Goal: Task Accomplishment & Management: Use online tool/utility

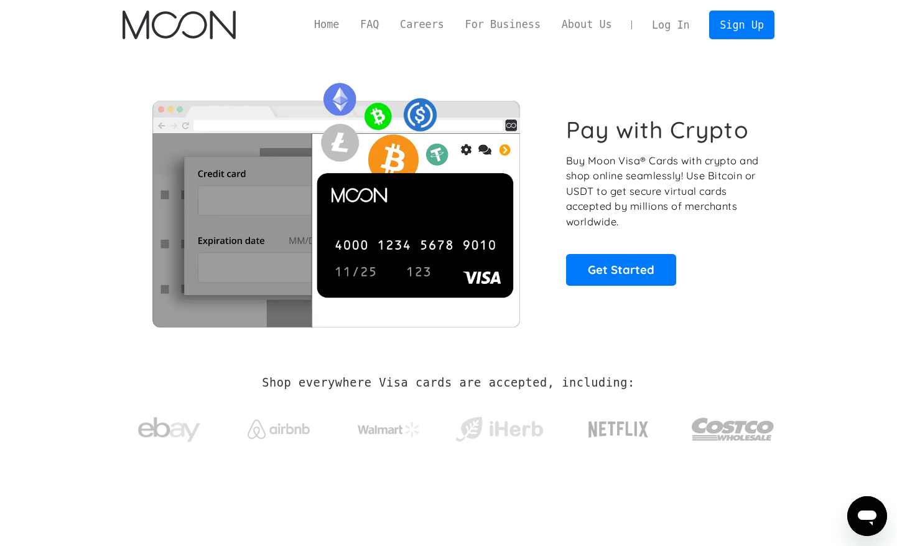
click at [681, 18] on link "Log In" at bounding box center [670, 24] width 58 height 27
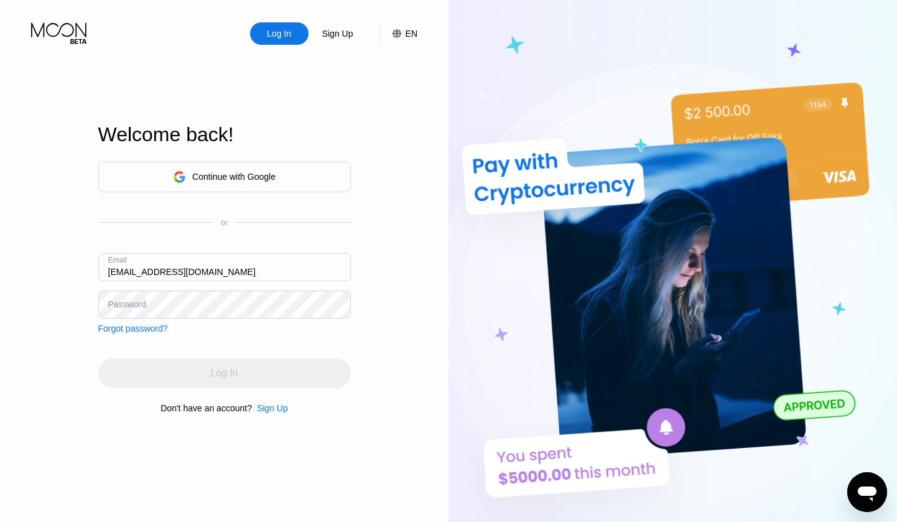
type input "[EMAIL_ADDRESS][DOMAIN_NAME]"
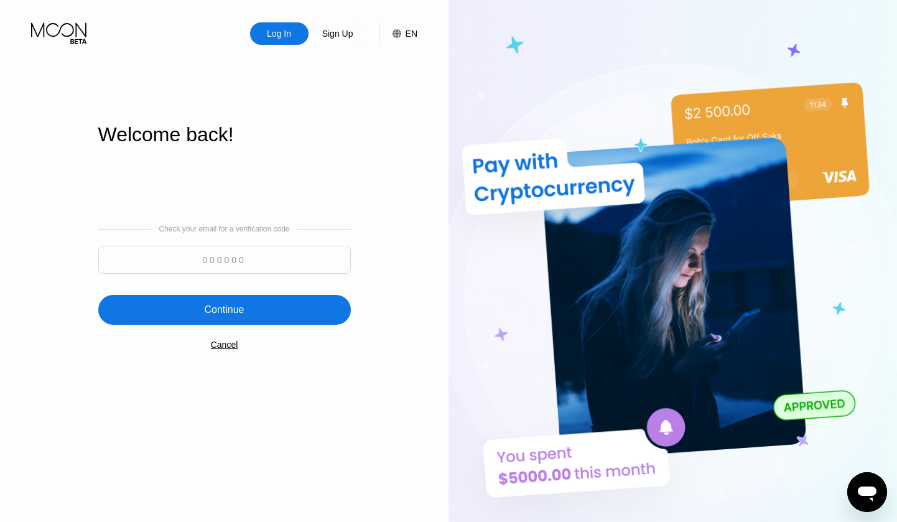
click at [235, 254] on input at bounding box center [224, 260] width 253 height 28
paste input "106245"
type input "106245"
click at [263, 304] on div "Continue" at bounding box center [224, 310] width 253 height 30
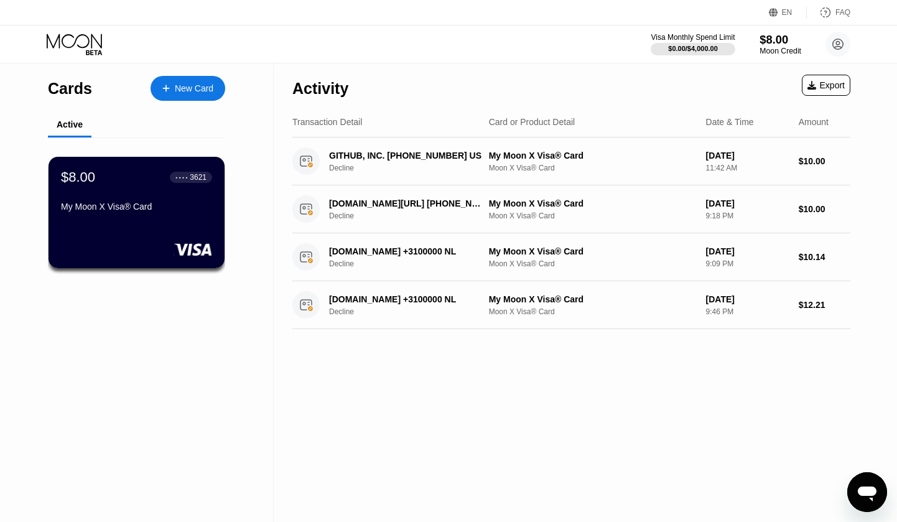
click at [768, 42] on div "$8.00" at bounding box center [781, 39] width 42 height 13
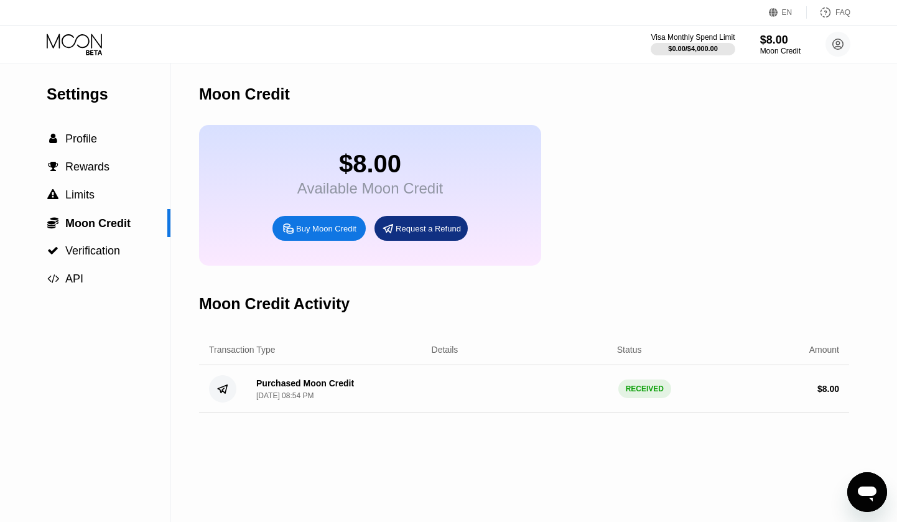
click at [424, 230] on div "Request a Refund" at bounding box center [428, 228] width 65 height 11
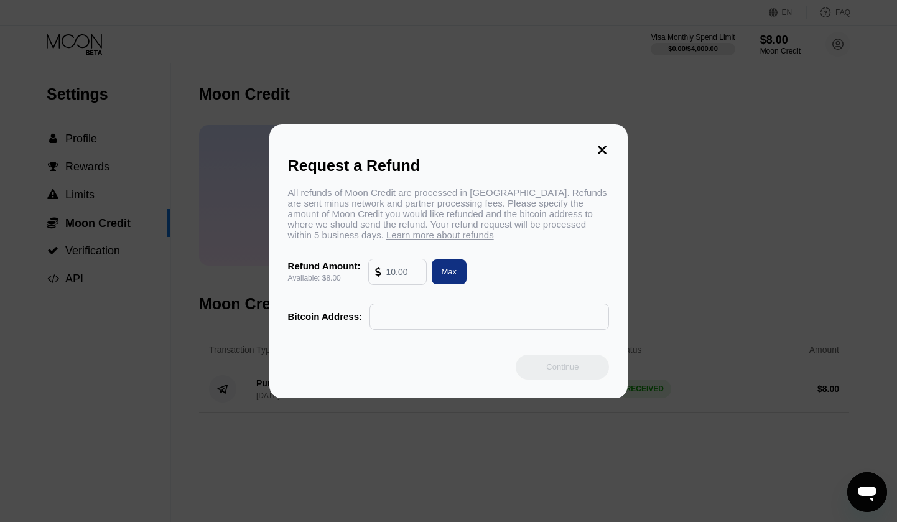
click at [393, 271] on input "text" at bounding box center [403, 271] width 34 height 25
click at [446, 277] on div "Max" at bounding box center [450, 271] width 16 height 11
type input "8.00"
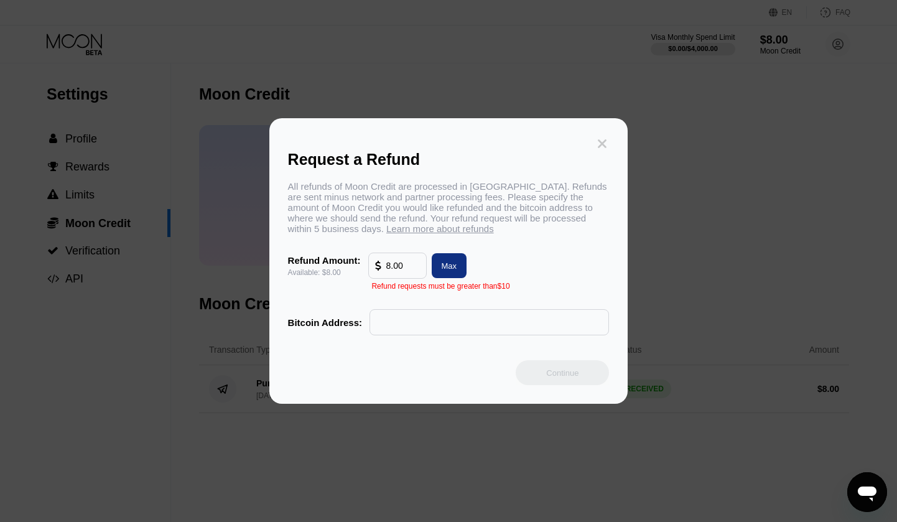
click at [601, 141] on icon at bounding box center [603, 143] width 9 height 9
